Goal: Information Seeking & Learning: Learn about a topic

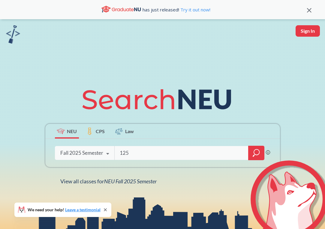
type input "1250"
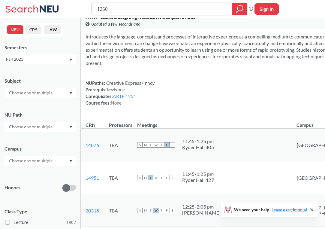
scroll to position [432, 0]
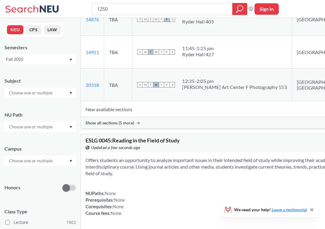
click at [162, 128] on div "Show all sections (5 more)" at bounding box center [243, 122] width 325 height 11
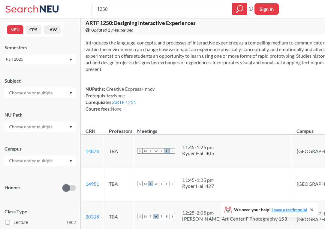
scroll to position [299, 0]
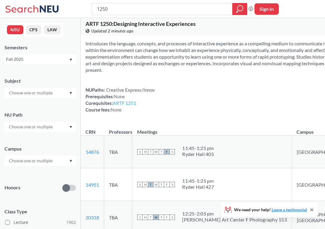
click at [136, 106] on link "ARTF 1251" at bounding box center [124, 102] width 23 height 5
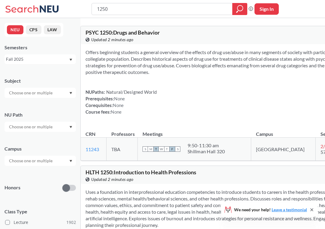
scroll to position [299, 0]
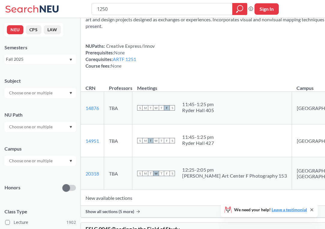
scroll to position [346, 0]
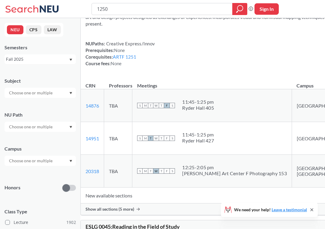
click at [174, 215] on div "Show all sections (5 more)" at bounding box center [243, 208] width 325 height 11
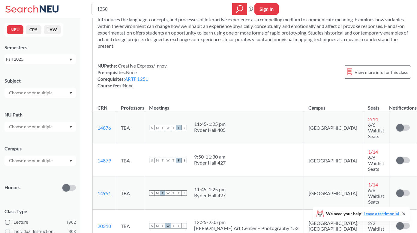
scroll to position [343, 0]
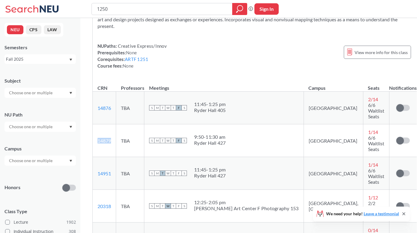
drag, startPoint x: 116, startPoint y: 126, endPoint x: 97, endPoint y: 125, distance: 18.9
click at [97, 125] on td "14879 View this section on Banner." at bounding box center [104, 140] width 23 height 33
copy link "14879"
click at [119, 6] on input "1250" at bounding box center [162, 9] width 132 height 10
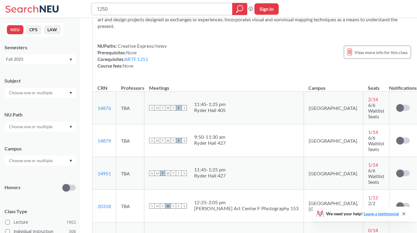
click at [119, 6] on input "1250" at bounding box center [162, 9] width 132 height 10
paste input "2"
type input "1220"
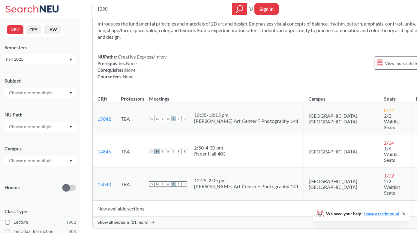
scroll to position [387, 0]
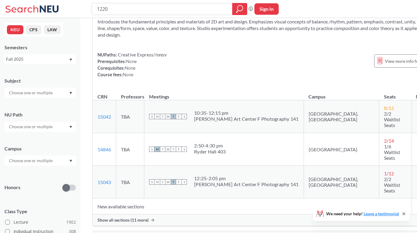
click at [153, 219] on icon at bounding box center [152, 220] width 3 height 3
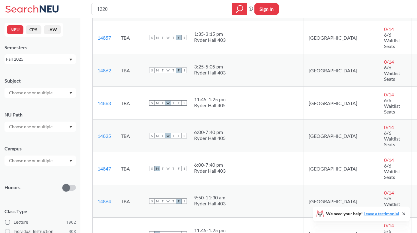
scroll to position [606, 0]
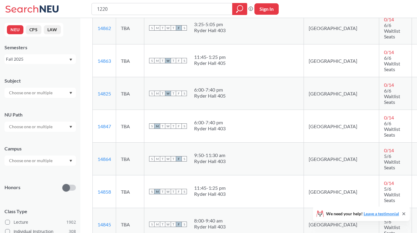
drag, startPoint x: 239, startPoint y: 149, endPoint x: 199, endPoint y: 139, distance: 40.8
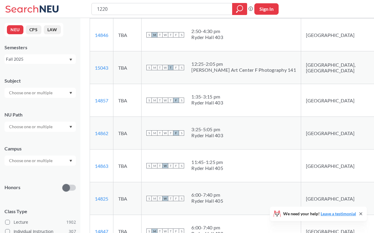
scroll to position [369, 0]
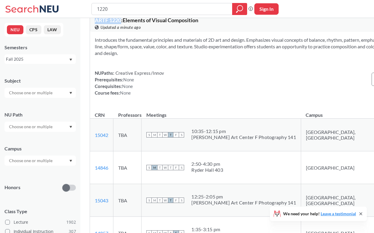
drag, startPoint x: 95, startPoint y: 20, endPoint x: 125, endPoint y: 22, distance: 29.8
click at [125, 22] on div "ARTF 1220 : Elements of Visual Composition View this course on Banner. Updated …" at bounding box center [267, 23] width 355 height 18
copy span "ARTF 1220"
click at [113, 11] on input "1220" at bounding box center [162, 9] width 132 height 10
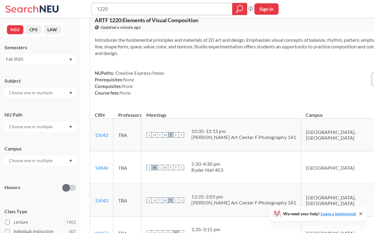
click at [113, 11] on input "1220" at bounding box center [162, 9] width 132 height 10
paste input "ARTF"
type input "ARTF 1220"
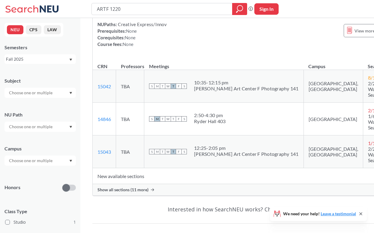
scroll to position [62, 0]
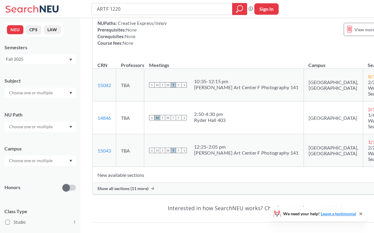
click at [172, 193] on div "Show all sections (11 more)" at bounding box center [255, 188] width 325 height 11
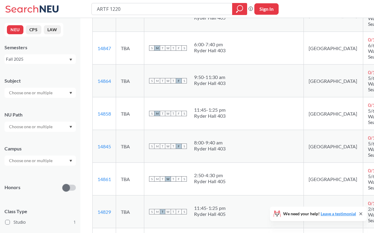
scroll to position [325, 0]
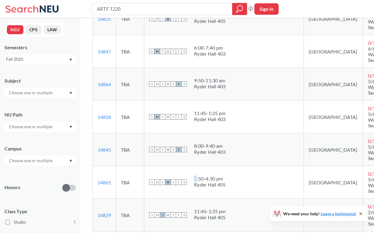
drag, startPoint x: 236, startPoint y: 190, endPoint x: 197, endPoint y: 179, distance: 41.1
click at [197, 179] on td "S M T W T F S 2:50 - 4:30 pm Ryder Hall 405" at bounding box center [224, 182] width 160 height 33
click at [192, 174] on td "S M T W T F S 2:50 - 4:30 pm Ryder Hall 405" at bounding box center [224, 182] width 160 height 33
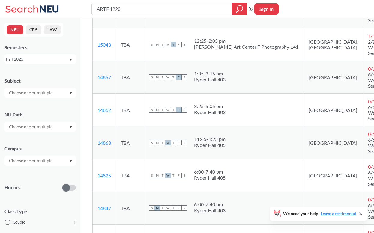
scroll to position [201, 0]
drag, startPoint x: 195, startPoint y: 171, endPoint x: 235, endPoint y: 186, distance: 42.9
click at [234, 186] on td "S M T W T F S 6:00 - 7:40 pm Ryder Hall 405" at bounding box center [224, 175] width 160 height 33
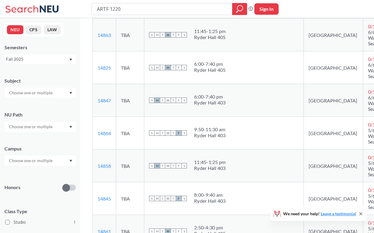
scroll to position [309, 0]
click at [226, 108] on td "S M T W T F S 6:00 - 7:40 pm Ryder Hall 403" at bounding box center [224, 100] width 160 height 33
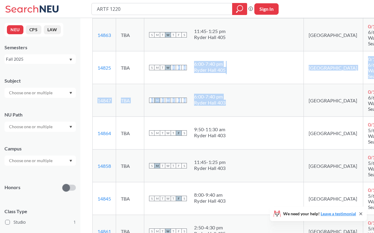
drag, startPoint x: 226, startPoint y: 108, endPoint x: 174, endPoint y: 54, distance: 74.7
click at [174, 54] on tbody "15042 View this section on Banner. TBA S M T W T F S 10:35 - 12:15 pm Aron Art …" at bounding box center [255, 51] width 324 height 458
click at [245, 79] on td "S M T W T F S 6:00 - 7:40 pm Ryder Hall 405" at bounding box center [224, 67] width 160 height 33
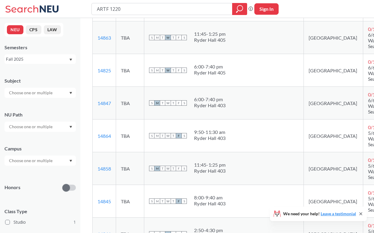
scroll to position [427, 0]
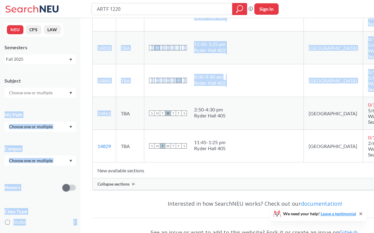
drag, startPoint x: 113, startPoint y: 113, endPoint x: 68, endPoint y: 111, distance: 44.5
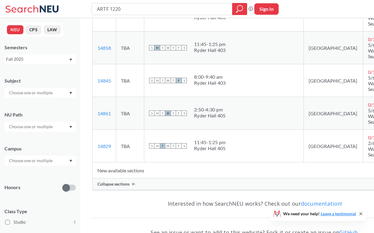
click at [147, 106] on td "S M T W T F S 2:50 - 4:30 pm Ryder Hall 405" at bounding box center [224, 113] width 160 height 33
drag, startPoint x: 116, startPoint y: 112, endPoint x: 95, endPoint y: 113, distance: 21.9
click at [95, 113] on tr "14861 View this section on Banner. TBA S M T W T F S 2:50 - 4:30 pm Ryder Hall …" at bounding box center [255, 113] width 324 height 33
copy td "14861 View this section on Banner."
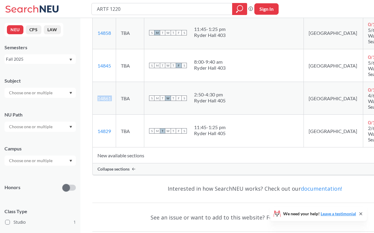
scroll to position [246, 0]
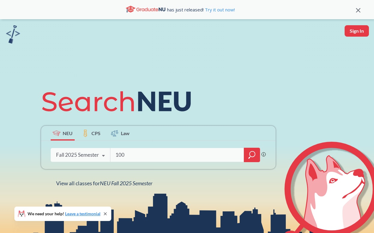
type input "1002"
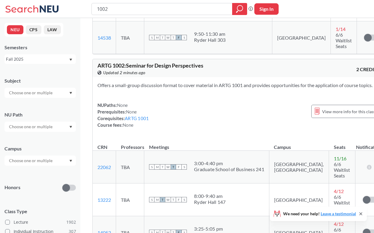
scroll to position [229, 0]
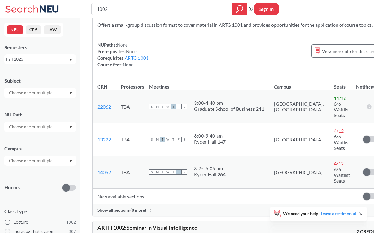
click at [165, 190] on td "New available sections" at bounding box center [224, 197] width 263 height 16
click at [159, 204] on div "Show all sections (8 more)" at bounding box center [239, 209] width 292 height 11
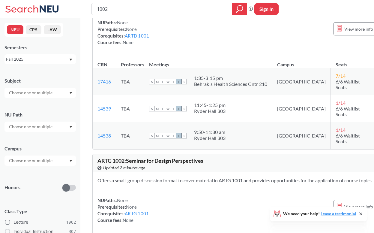
scroll to position [129, 0]
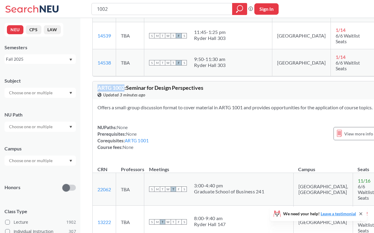
drag, startPoint x: 99, startPoint y: 88, endPoint x: 126, endPoint y: 88, distance: 27.0
click at [126, 88] on span "ARTG 1002 : Seminar for Design Perspectives" at bounding box center [151, 87] width 106 height 7
copy span "ARTG 1002"
click at [119, 8] on input "1002" at bounding box center [162, 9] width 132 height 10
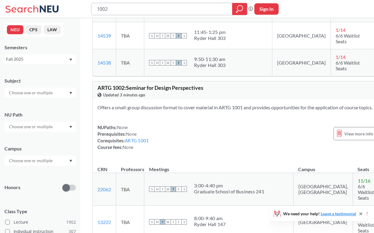
paste input "ARTG"
type input "ARTG 1002"
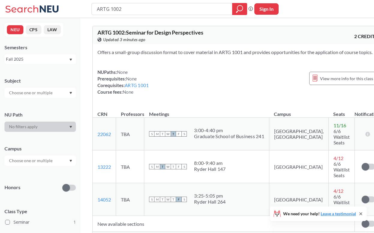
scroll to position [59, 0]
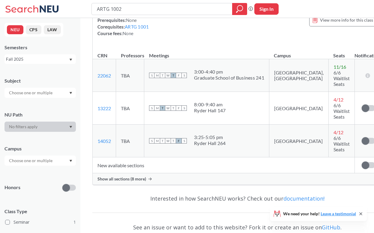
click at [154, 185] on div "Show all sections (8 more)" at bounding box center [238, 178] width 290 height 11
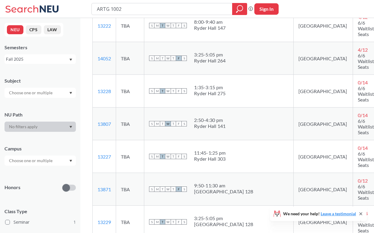
scroll to position [48, 0]
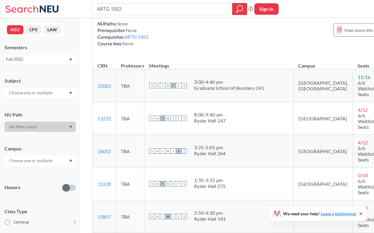
drag, startPoint x: 189, startPoint y: 154, endPoint x: 235, endPoint y: 163, distance: 47.0
click at [235, 158] on div "S M T W T F S 3:25 - 5:05 pm Ryder Hall 264" at bounding box center [219, 150] width 140 height 13
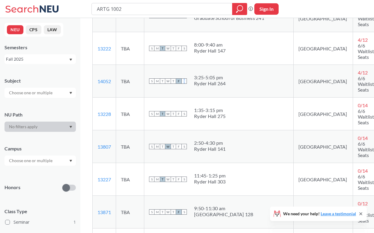
scroll to position [59, 0]
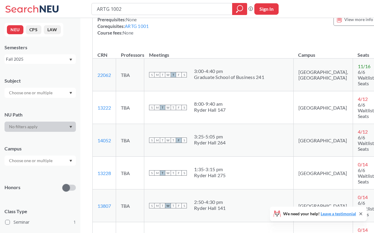
click at [151, 143] on span "S" at bounding box center [151, 139] width 5 height 5
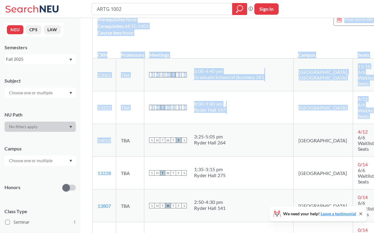
drag, startPoint x: 109, startPoint y: 147, endPoint x: 90, endPoint y: 147, distance: 19.2
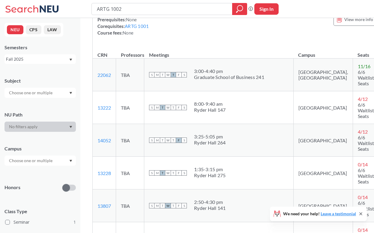
click at [122, 141] on td "TBA" at bounding box center [130, 140] width 28 height 33
drag, startPoint x: 113, startPoint y: 146, endPoint x: 95, endPoint y: 146, distance: 18.6
click at [95, 146] on td "14052 View this section on Banner." at bounding box center [104, 140] width 23 height 33
copy link "14052"
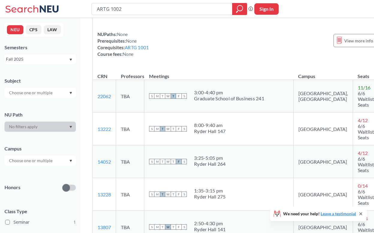
scroll to position [0, 0]
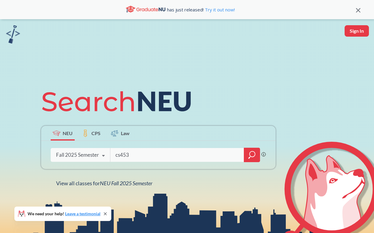
type input "cs4530"
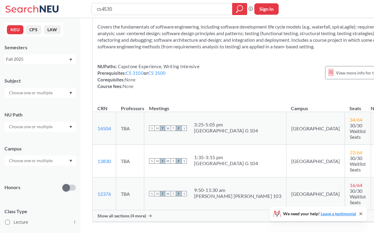
scroll to position [60, 0]
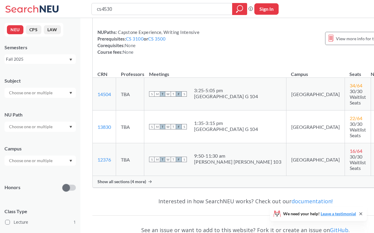
click at [143, 176] on div "Show all sections (4 more)" at bounding box center [246, 181] width 306 height 11
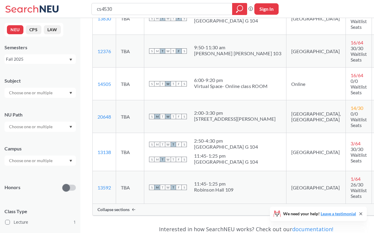
scroll to position [167, 0]
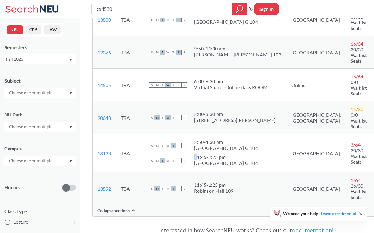
drag, startPoint x: 237, startPoint y: 170, endPoint x: 198, endPoint y: 166, distance: 39.8
click at [198, 166] on div "S M T W T F S 11:45 - 1:25 pm West Village G 104" at bounding box center [215, 160] width 132 height 13
click at [5, 139] on div "Campus" at bounding box center [40, 152] width 71 height 26
drag, startPoint x: 241, startPoint y: 167, endPoint x: 189, endPoint y: 143, distance: 57.5
click at [189, 143] on td "S M T W T F S 2:50 - 4:30 pm West Village G 104 S M T W T F S 11:45 - 1:25 pm W…" at bounding box center [215, 153] width 142 height 38
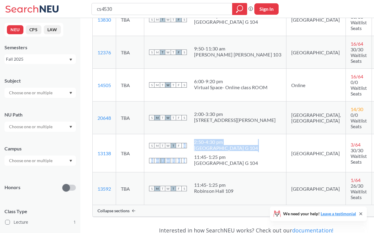
click at [189, 142] on td "S M T W T F S 2:50 - 4:30 pm West Village G 104 S M T W T F S 11:45 - 1:25 pm W…" at bounding box center [215, 153] width 142 height 38
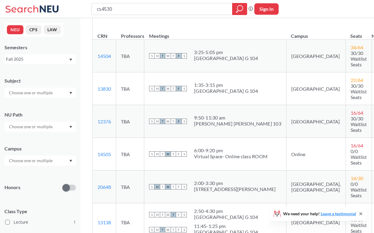
scroll to position [58, 0]
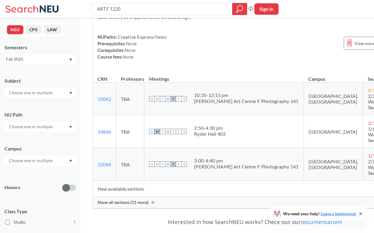
scroll to position [50, 0]
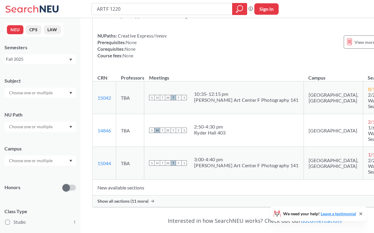
click at [183, 196] on div "Show all sections (11 more)" at bounding box center [255, 200] width 325 height 11
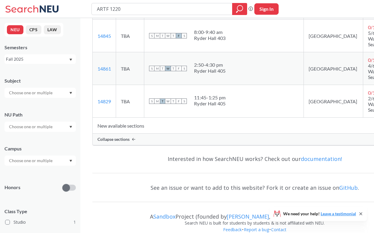
scroll to position [470, 0]
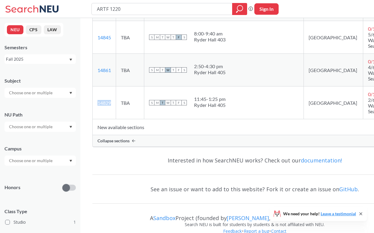
drag, startPoint x: 114, startPoint y: 104, endPoint x: 95, endPoint y: 104, distance: 19.5
click at [95, 104] on td "14829 View this section on Banner." at bounding box center [104, 102] width 23 height 33
copy link "14829"
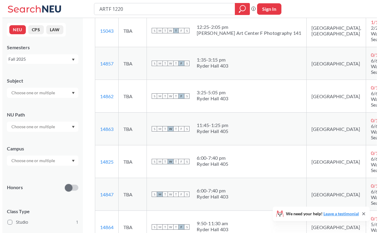
scroll to position [95, 0]
